Goal: Task Accomplishment & Management: Complete application form

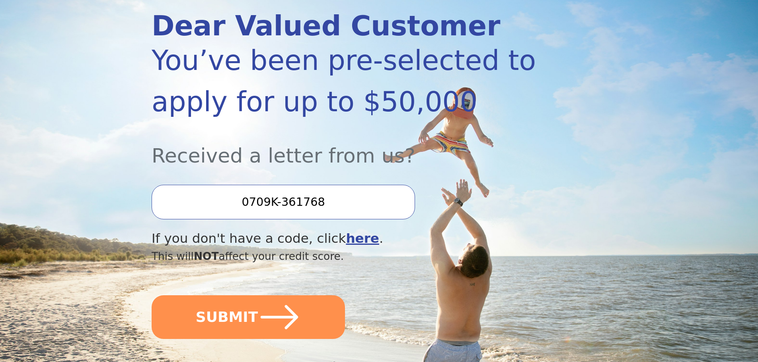
scroll to position [159, 0]
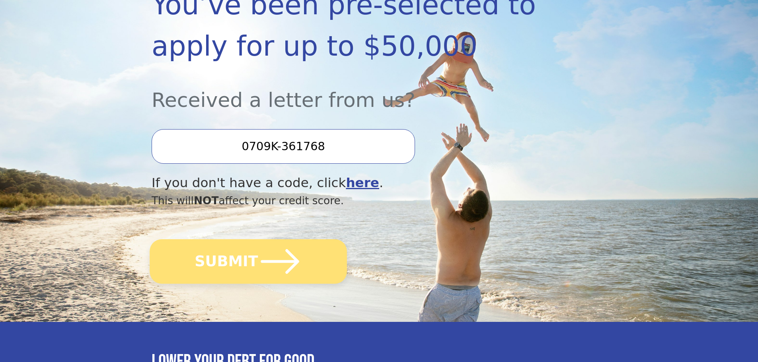
click at [298, 257] on button "SUBMIT" at bounding box center [248, 262] width 197 height 45
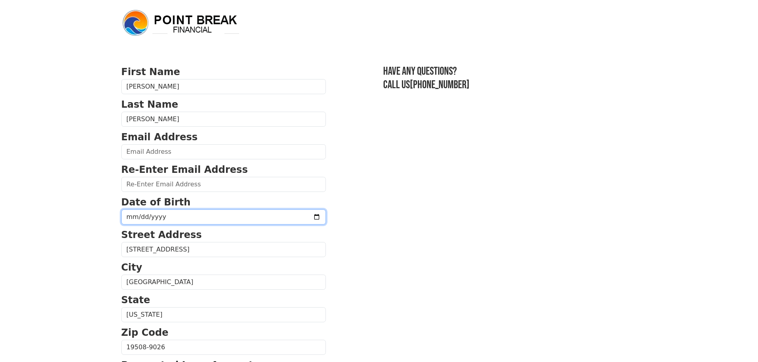
click at [230, 214] on input "date" at bounding box center [223, 217] width 205 height 15
type input "[DATE]"
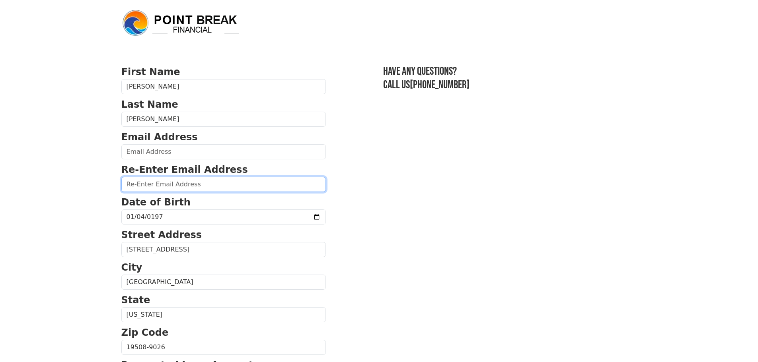
click at [210, 184] on input "email" at bounding box center [223, 184] width 205 height 15
type input "[EMAIL_ADDRESS][DOMAIN_NAME]"
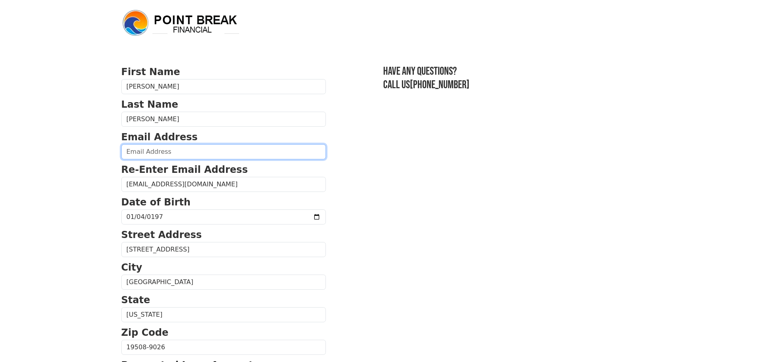
type input "[EMAIL_ADDRESS][DOMAIN_NAME]"
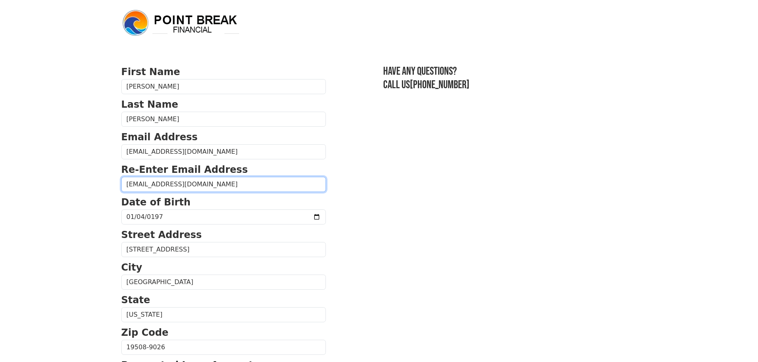
type input "[PHONE_NUMBER]"
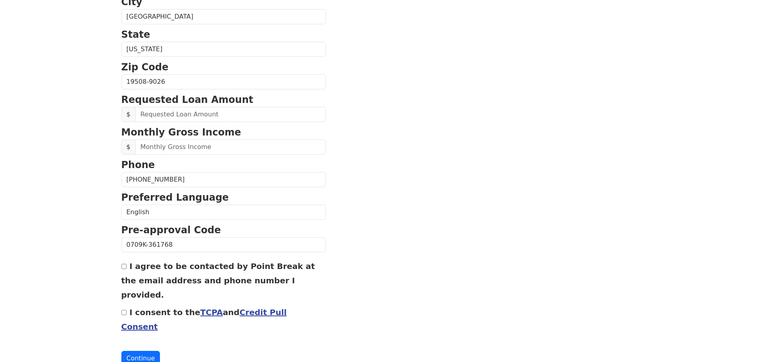
scroll to position [271, 0]
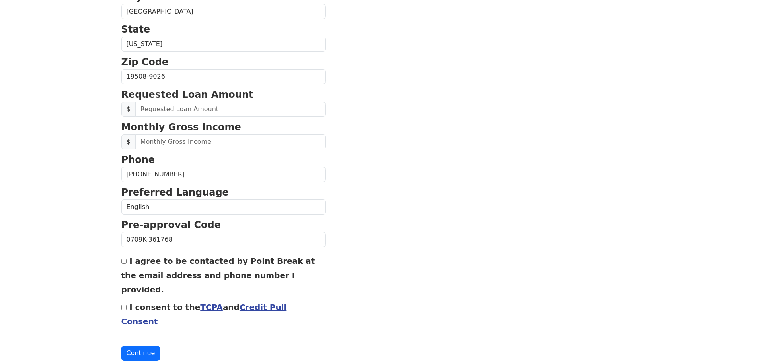
click at [125, 264] on input "I agree to be contacted by Point Break at the email address and phone number I …" at bounding box center [123, 261] width 5 height 5
checkbox input "true"
click at [122, 305] on input "I consent to the TCPA and Credit Pull Consent" at bounding box center [123, 307] width 5 height 5
checkbox input "true"
click at [138, 346] on button "Continue" at bounding box center [140, 353] width 39 height 15
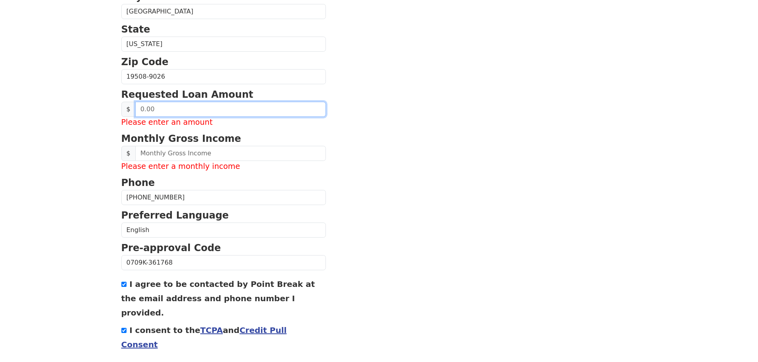
click at [217, 109] on input "text" at bounding box center [230, 109] width 191 height 15
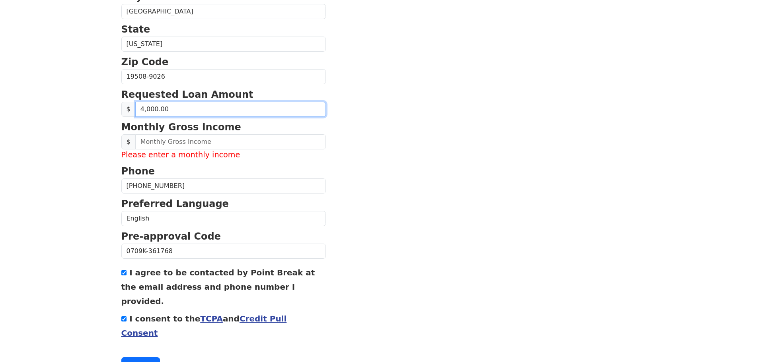
type input "40,000.00"
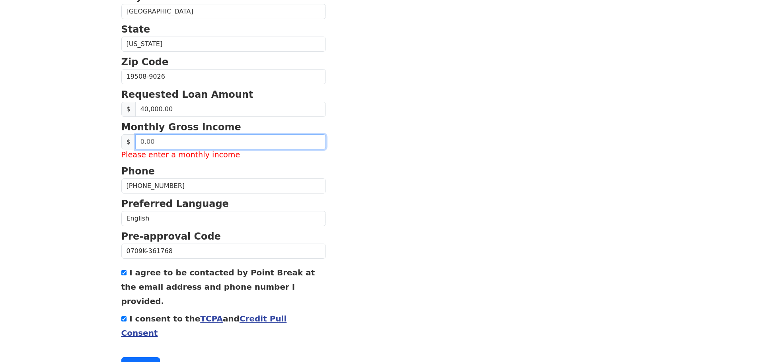
click at [228, 144] on input "text" at bounding box center [230, 141] width 191 height 15
click at [168, 143] on input "text" at bounding box center [230, 141] width 191 height 15
drag, startPoint x: 168, startPoint y: 142, endPoint x: 90, endPoint y: 138, distance: 78.9
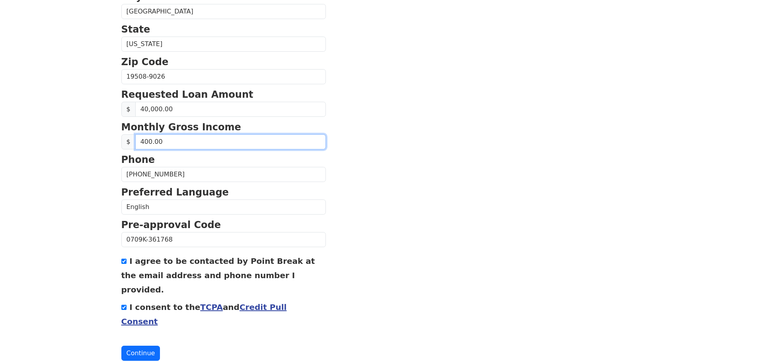
type input "4,000.00"
click at [141, 346] on button "Continue" at bounding box center [140, 353] width 39 height 15
